Goal: Find specific page/section: Find specific page/section

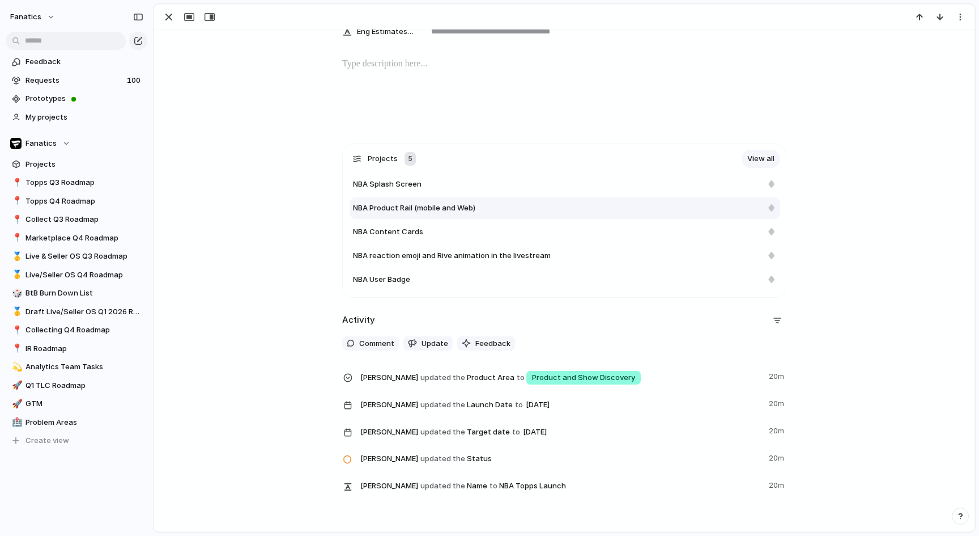
scroll to position [247, 0]
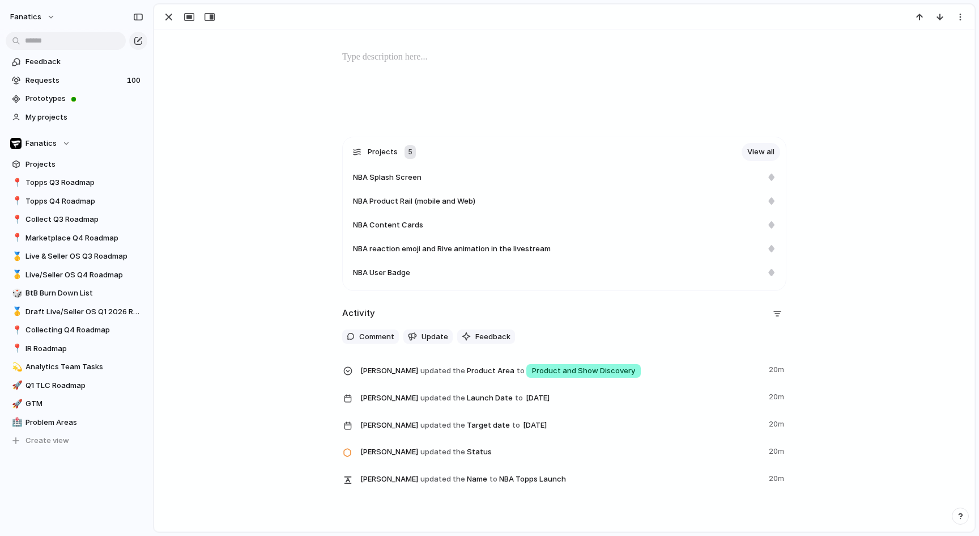
click at [300, 205] on div "Projects 5 View all NBA Splash Screen NBA Product Rail (mobile and Web) NBA Con…" at bounding box center [564, 318] width 793 height 362
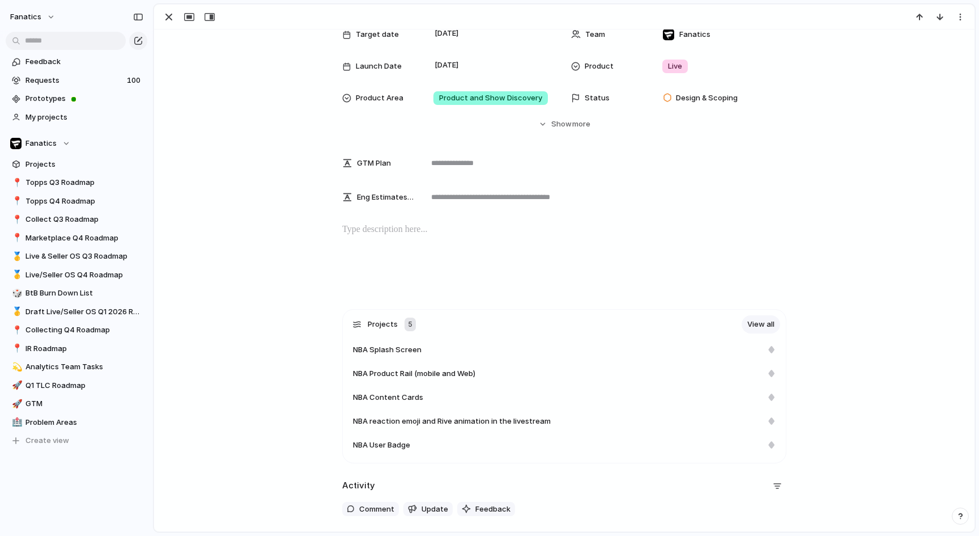
scroll to position [296, 0]
